Goal: Book appointment/travel/reservation

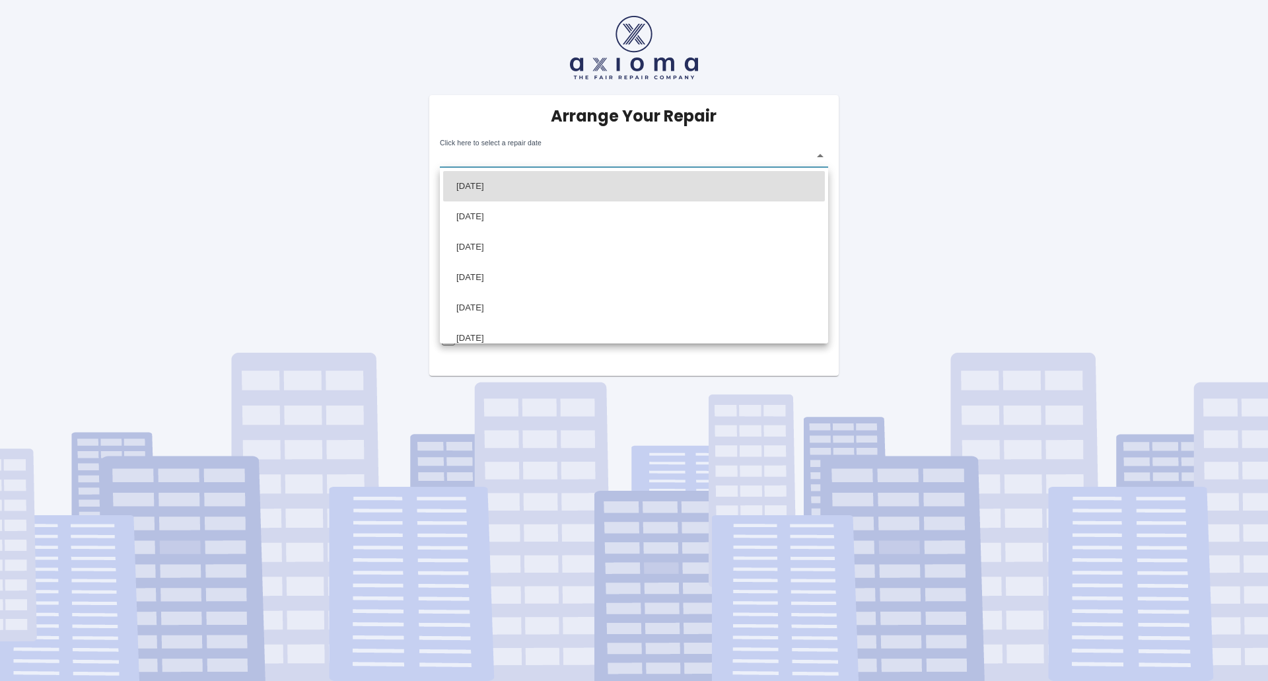
click at [561, 159] on body "Arrange Your Repair Click here to select a repair date ​ Phone Number   * 07940…" at bounding box center [634, 340] width 1268 height 681
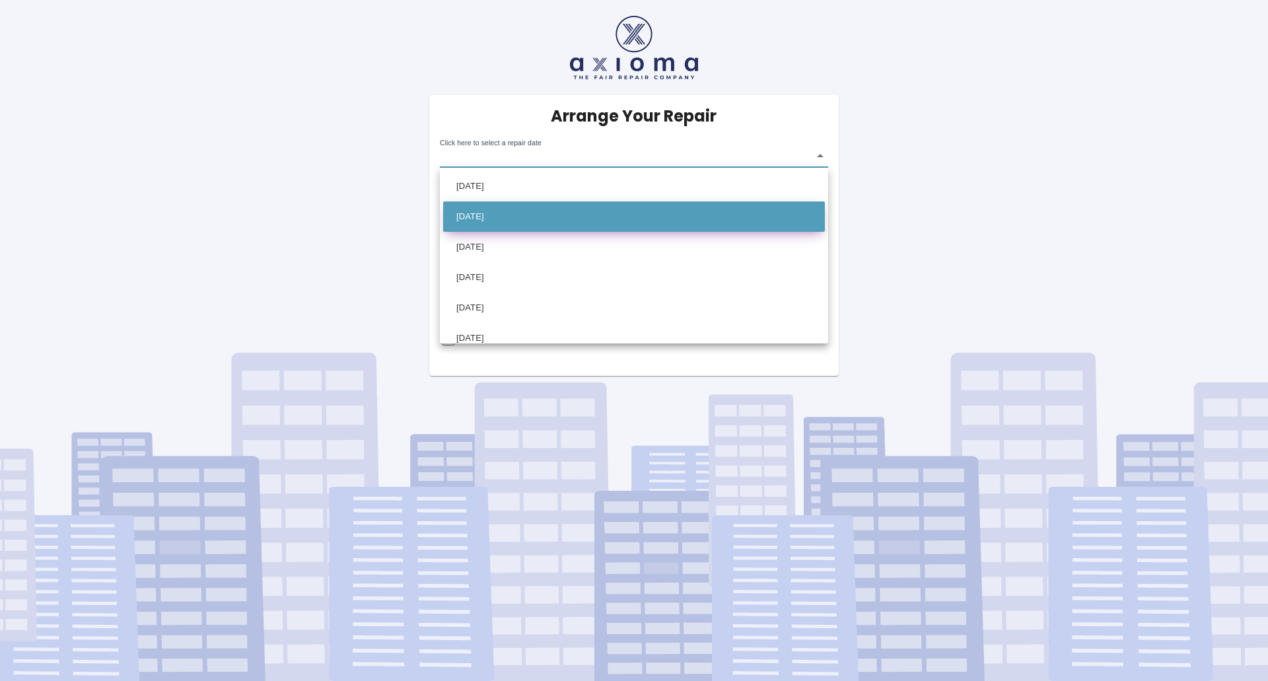
click at [481, 213] on li "Mon Oct 20 2025" at bounding box center [634, 216] width 382 height 30
type input "2025-10-20T00:00:00.000Z"
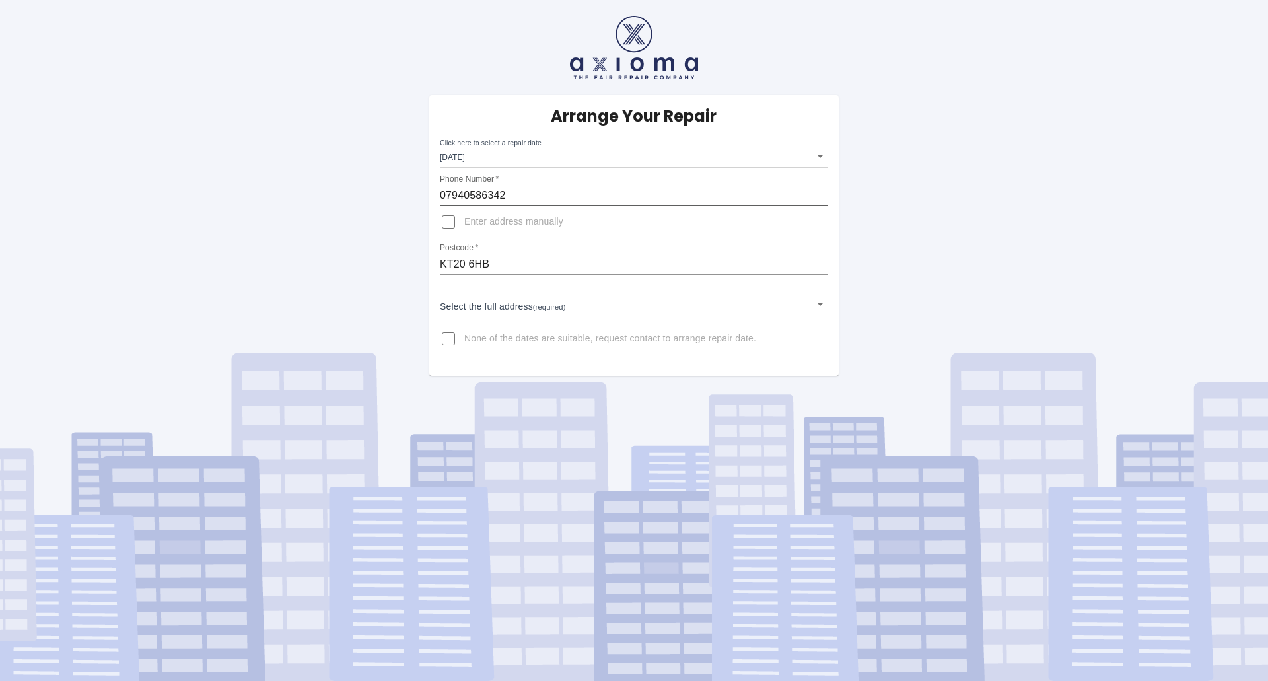
click at [506, 197] on input "07940586342" at bounding box center [634, 195] width 388 height 21
type input "07591302560"
click at [482, 264] on input "KT20 6HB" at bounding box center [634, 264] width 388 height 21
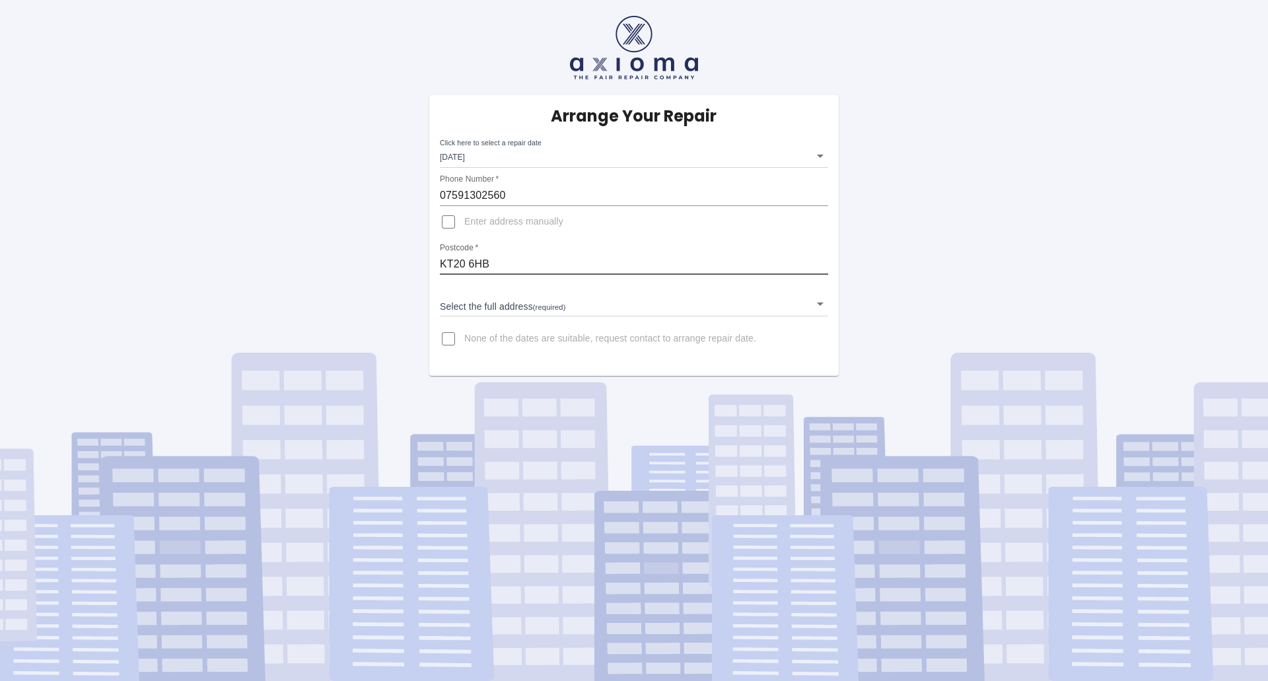
click at [482, 264] on input "KT20 6HB" at bounding box center [634, 264] width 388 height 21
type input "cr53nh"
click at [500, 301] on body "Arrange Your Repair Click here to select a repair date Mon Oct 20 2025 2025-10-…" at bounding box center [634, 340] width 1268 height 681
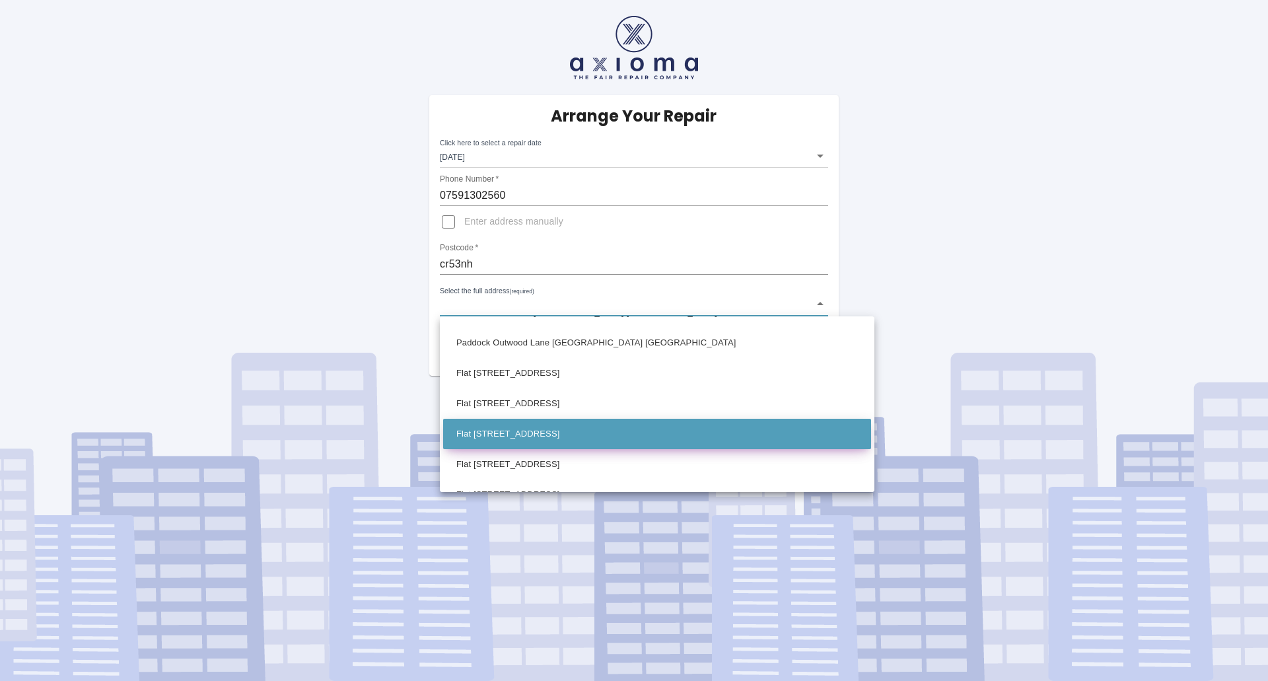
scroll to position [635, 0]
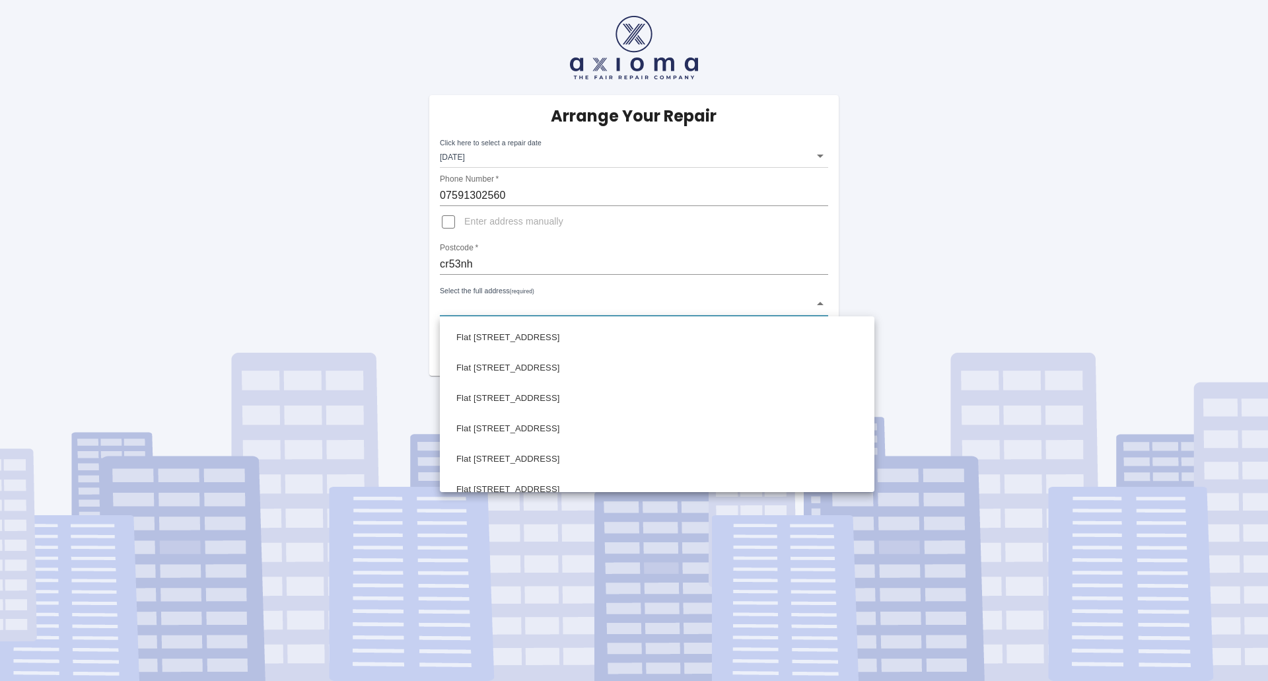
click at [752, 249] on div at bounding box center [634, 340] width 1268 height 681
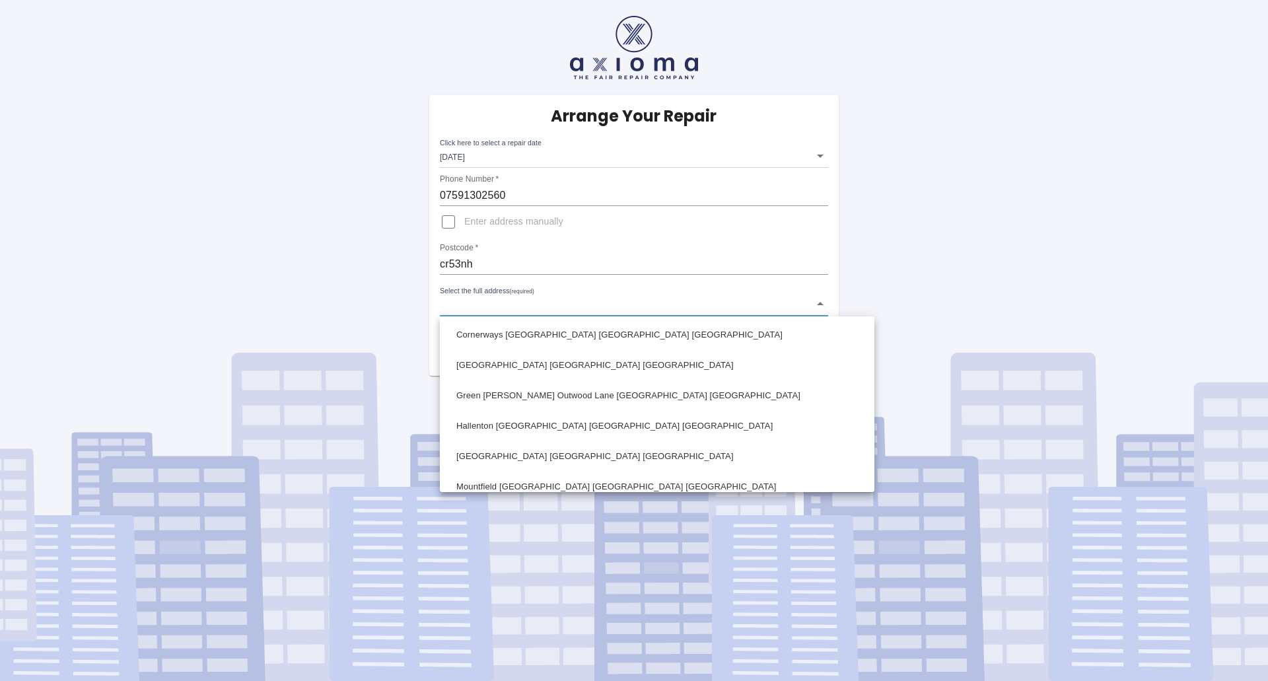
click at [803, 302] on body "Arrange Your Repair Click here to select a repair date Mon Oct 20 2025 2025-10-…" at bounding box center [634, 340] width 1268 height 681
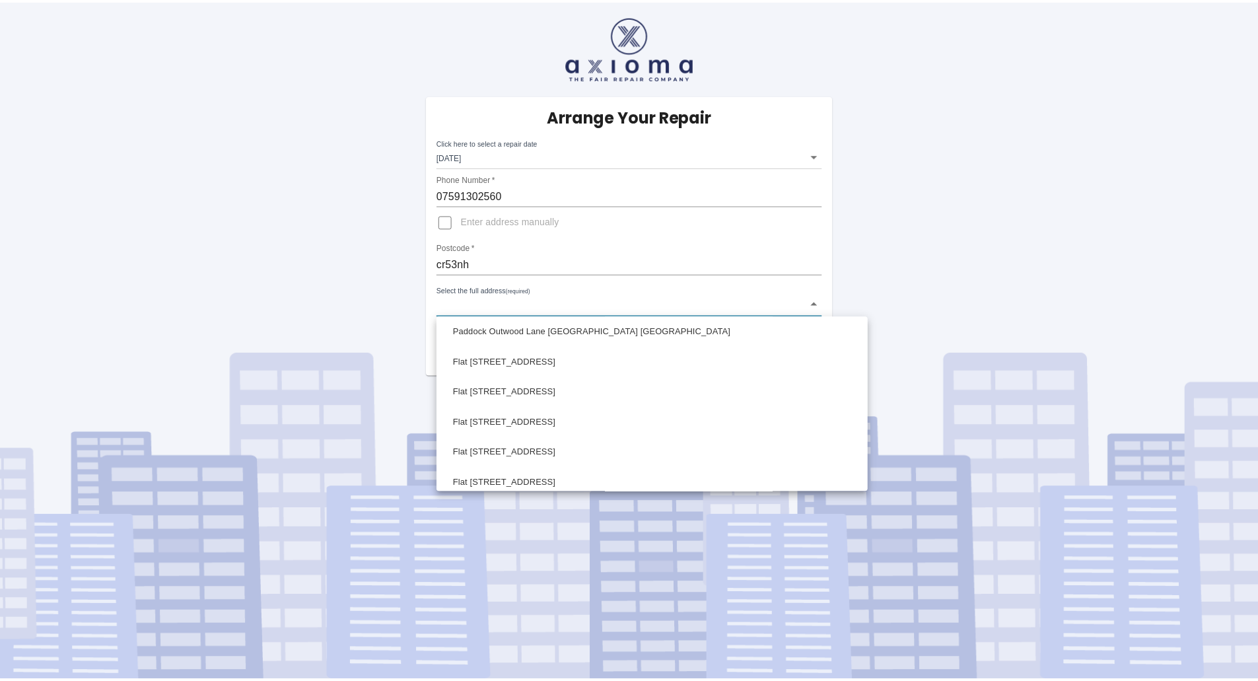
scroll to position [793, 0]
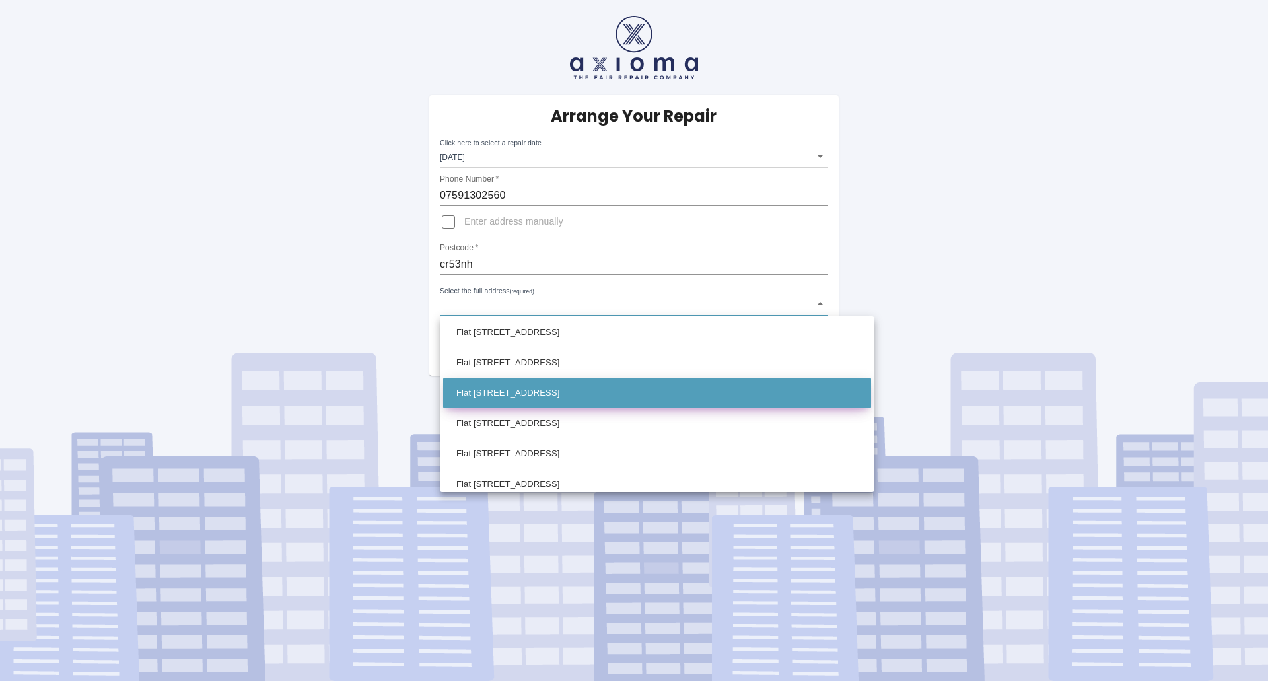
click at [542, 378] on li "Flat 6 Outwood Grange Outwood Lane Coulsdon Surrey" at bounding box center [657, 393] width 428 height 30
type input "Flat 6 Outwood Grange Outwood Lane Coulsdon Surrey"
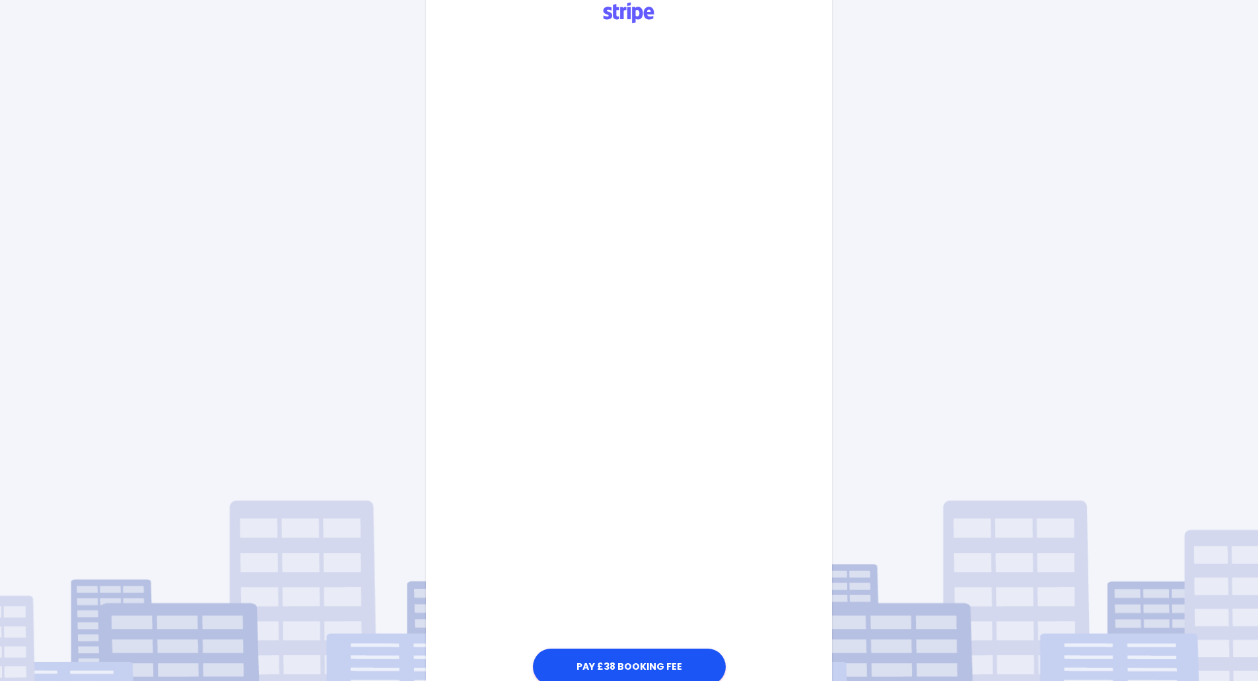
scroll to position [397, 0]
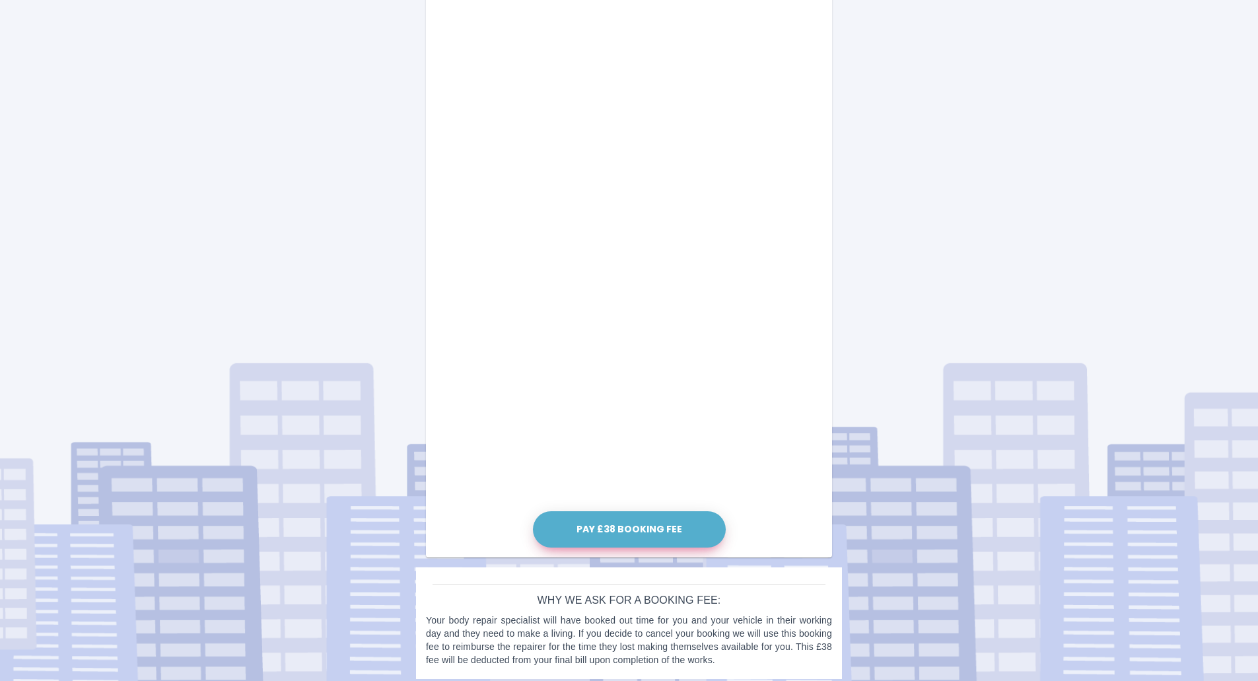
click at [647, 531] on button "Pay £38 Booking Fee" at bounding box center [629, 529] width 193 height 36
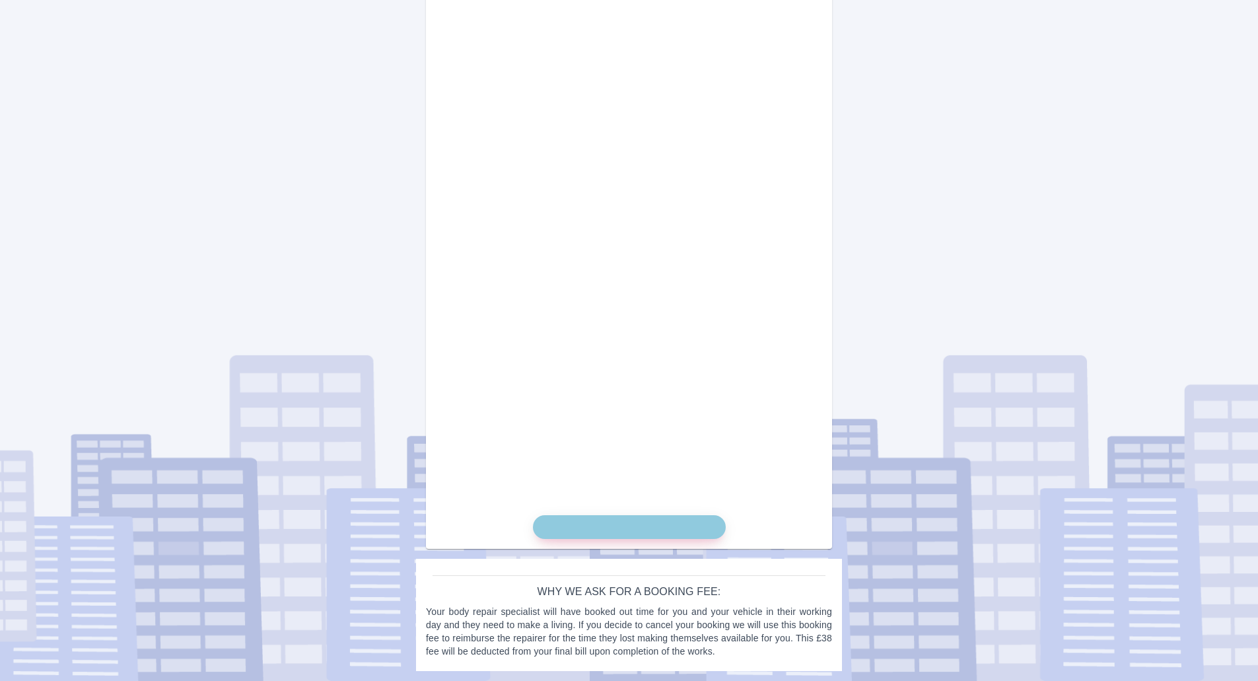
scroll to position [525, 0]
